Goal: Task Accomplishment & Management: Use online tool/utility

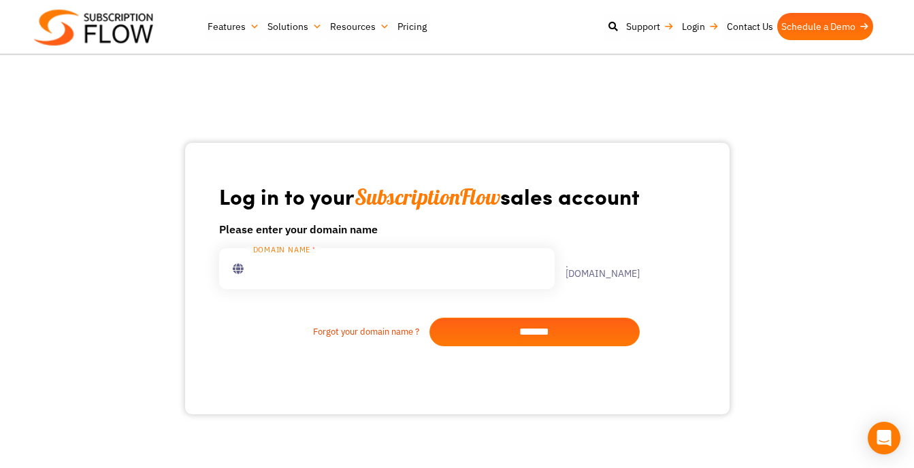
click at [412, 256] on input "text" at bounding box center [386, 268] width 335 height 41
type input "**********"
click at [536, 333] on input "*******" at bounding box center [534, 332] width 210 height 29
